Goal: Task Accomplishment & Management: Complete application form

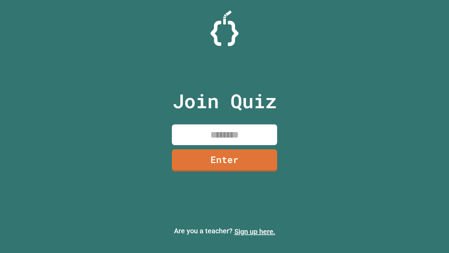
click at [255, 231] on link "Sign up here." at bounding box center [254, 231] width 41 height 8
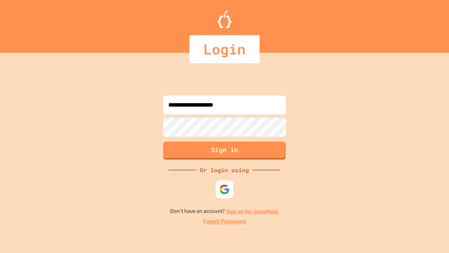
type input "**********"
